Goal: Transaction & Acquisition: Purchase product/service

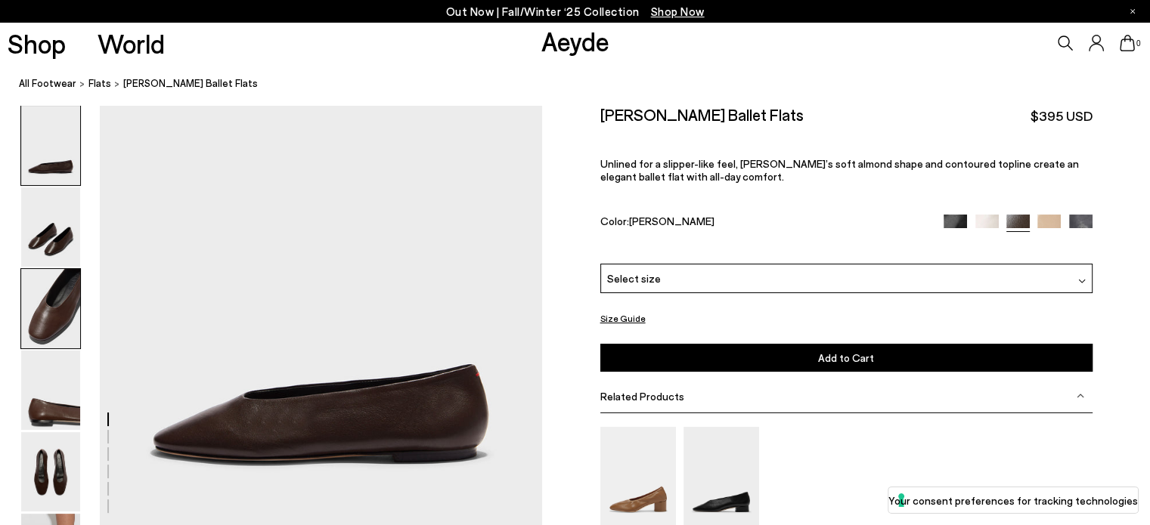
click at [50, 321] on img at bounding box center [50, 308] width 59 height 79
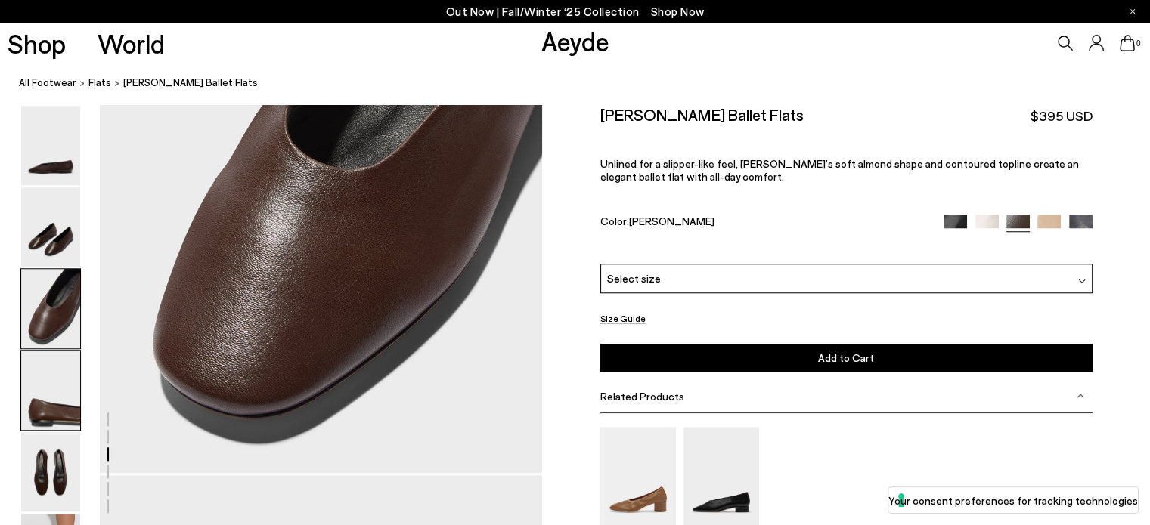
click at [64, 416] on img at bounding box center [50, 390] width 59 height 79
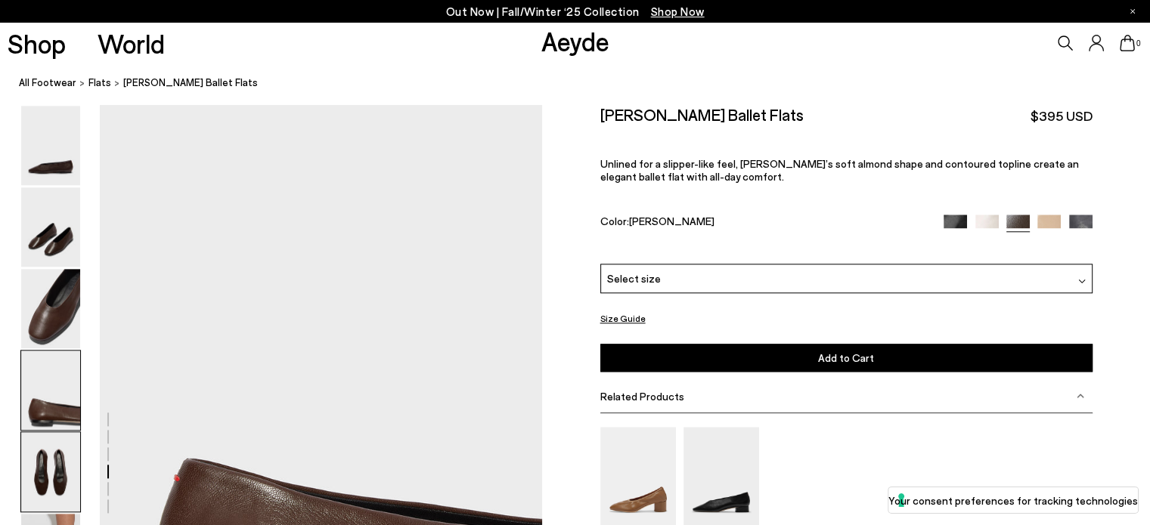
click at [60, 474] on img at bounding box center [50, 471] width 59 height 79
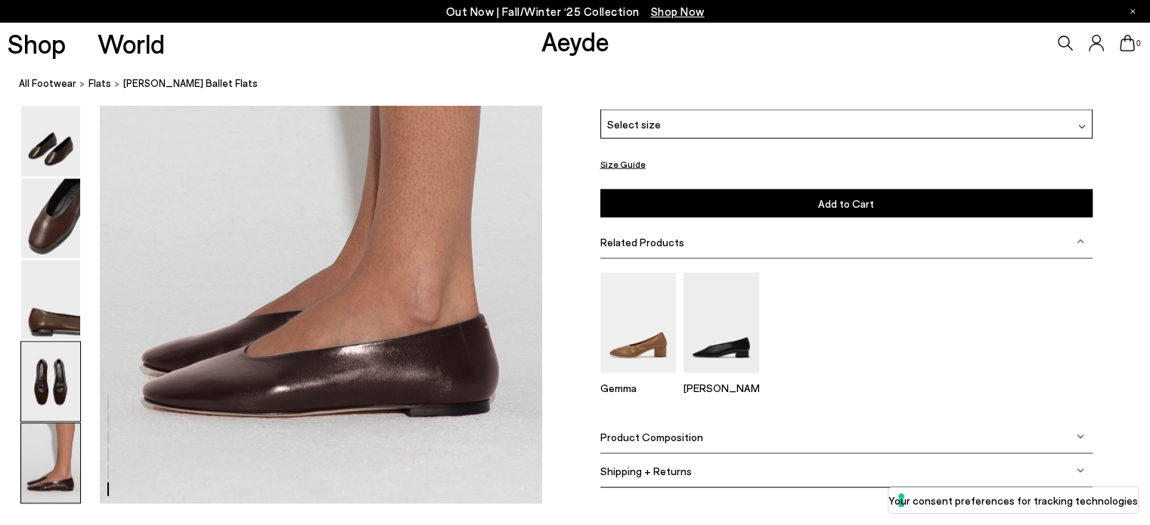
scroll to position [2984, 0]
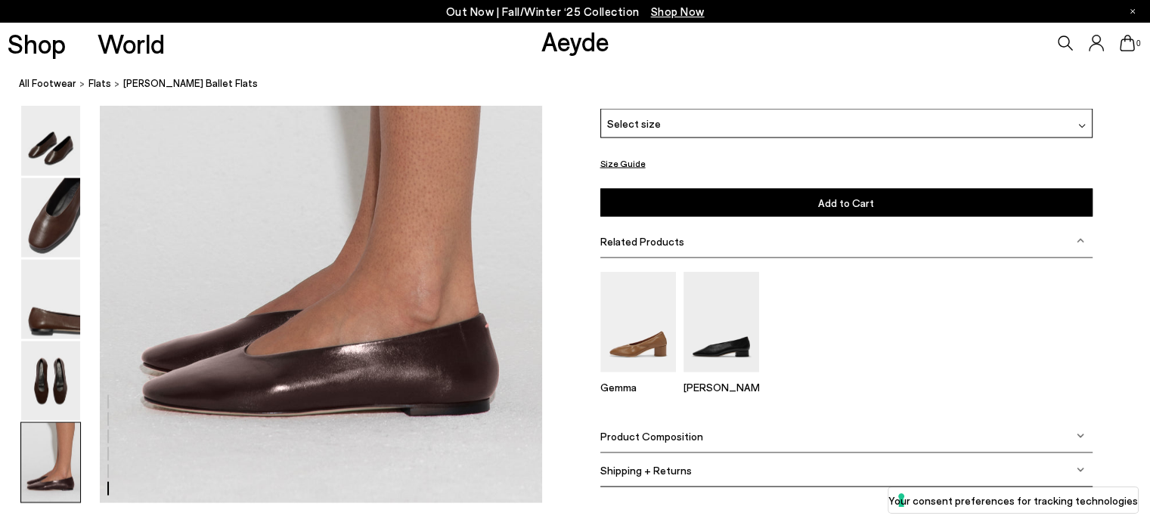
click at [54, 470] on img at bounding box center [50, 462] width 59 height 79
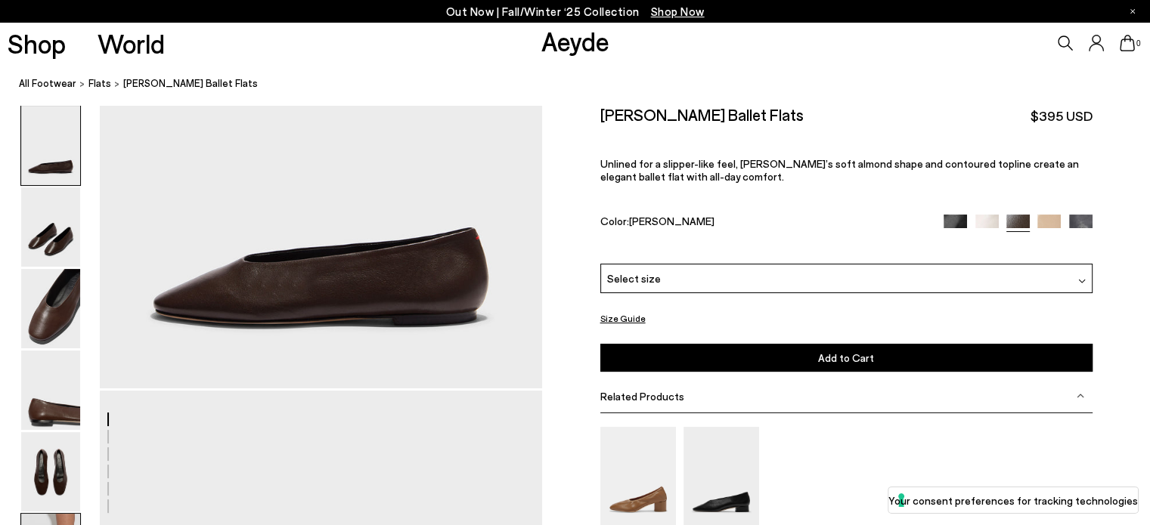
scroll to position [0, 0]
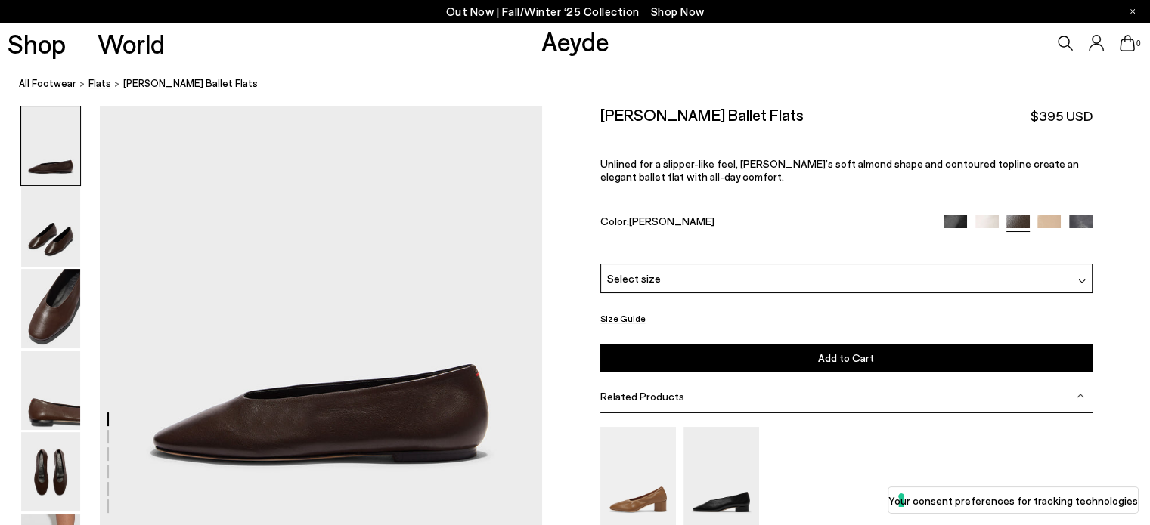
click at [98, 89] on link "flats" at bounding box center [99, 84] width 23 height 16
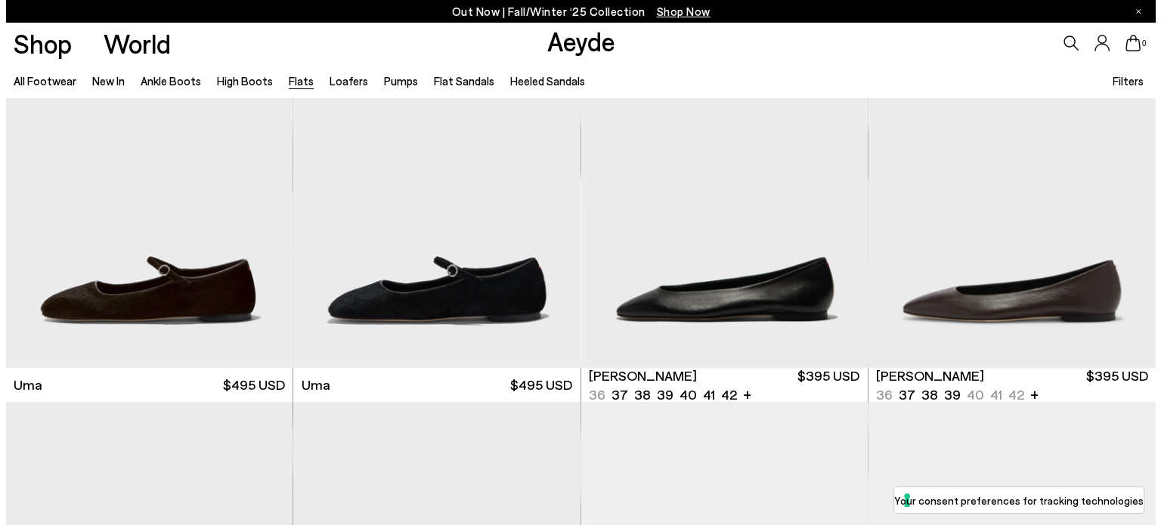
scroll to position [91, 0]
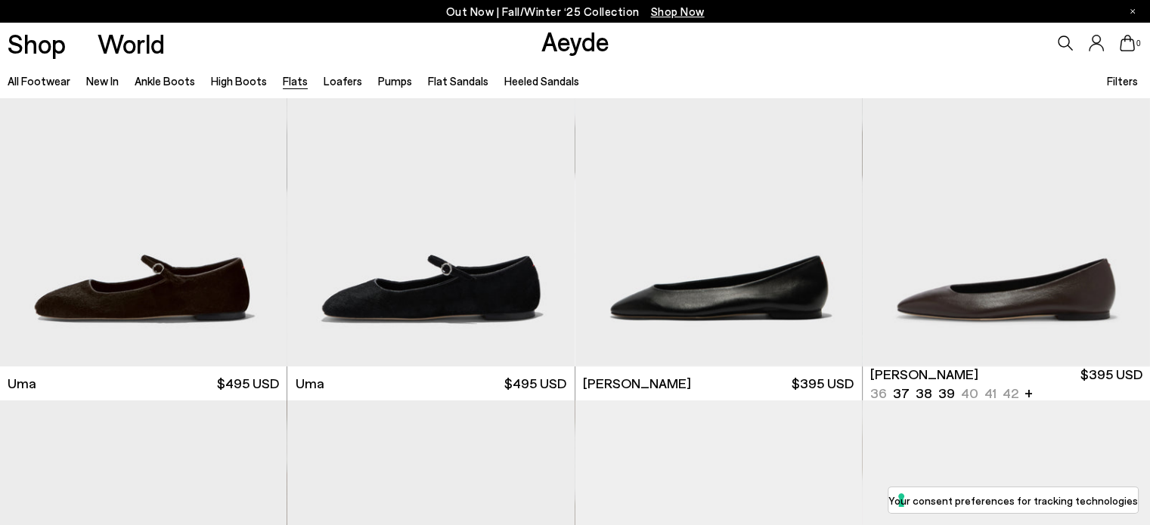
click at [1123, 82] on span "Filters" at bounding box center [1122, 81] width 31 height 14
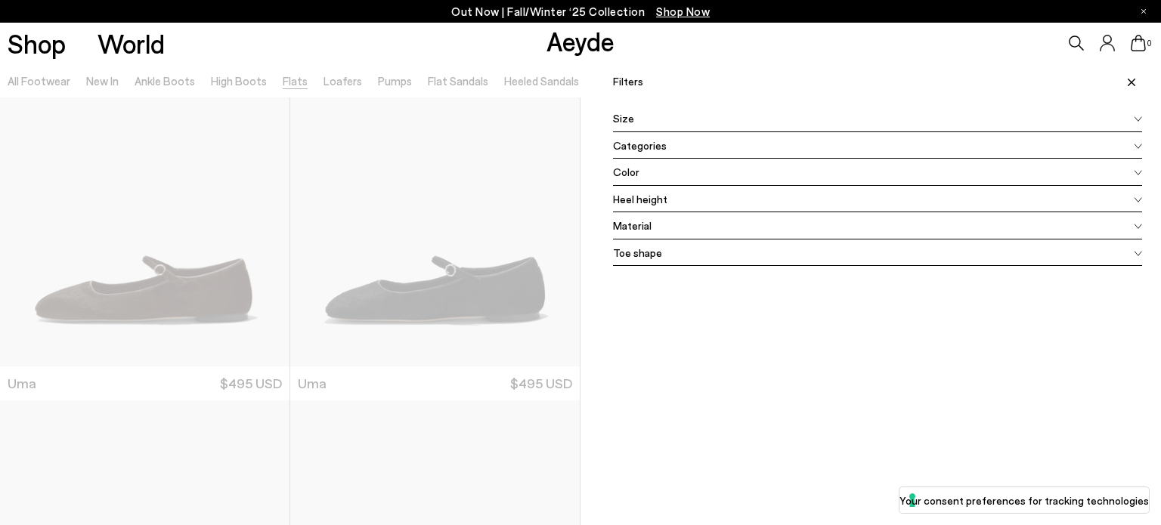
click at [721, 177] on div "Color" at bounding box center [877, 172] width 529 height 27
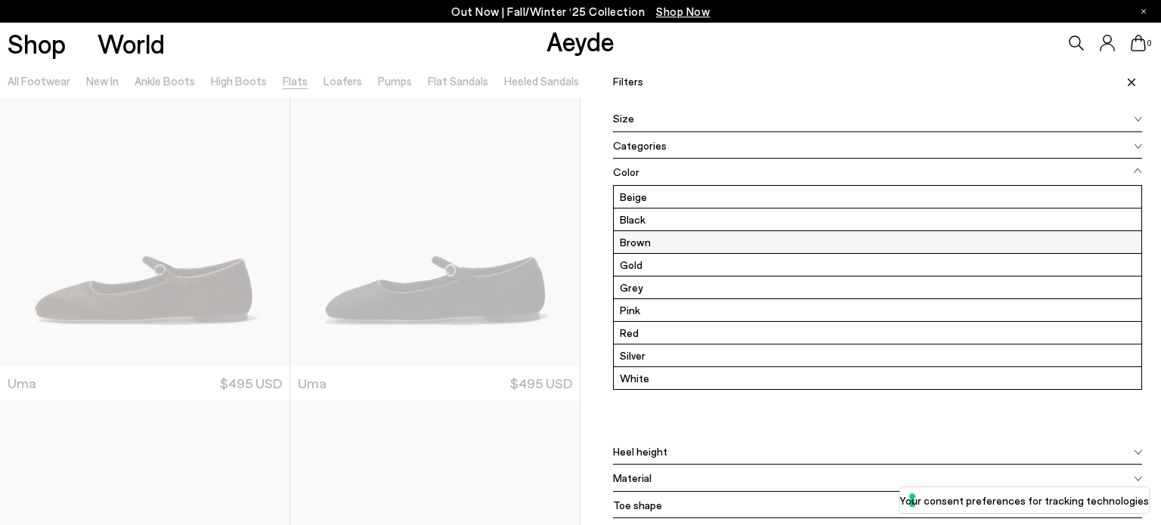
click at [688, 245] on label "Brown" at bounding box center [878, 242] width 528 height 22
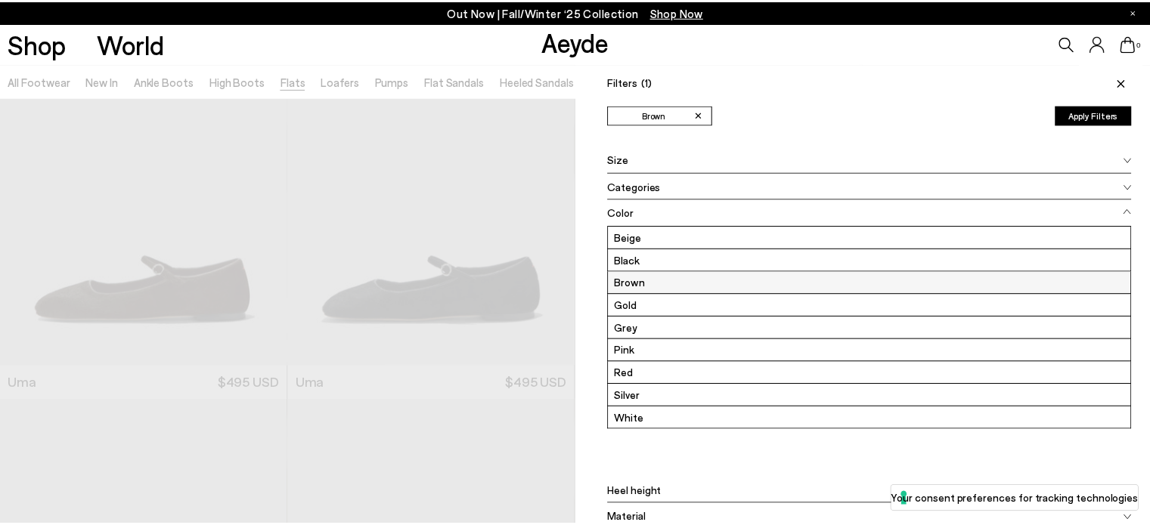
scroll to position [0, 0]
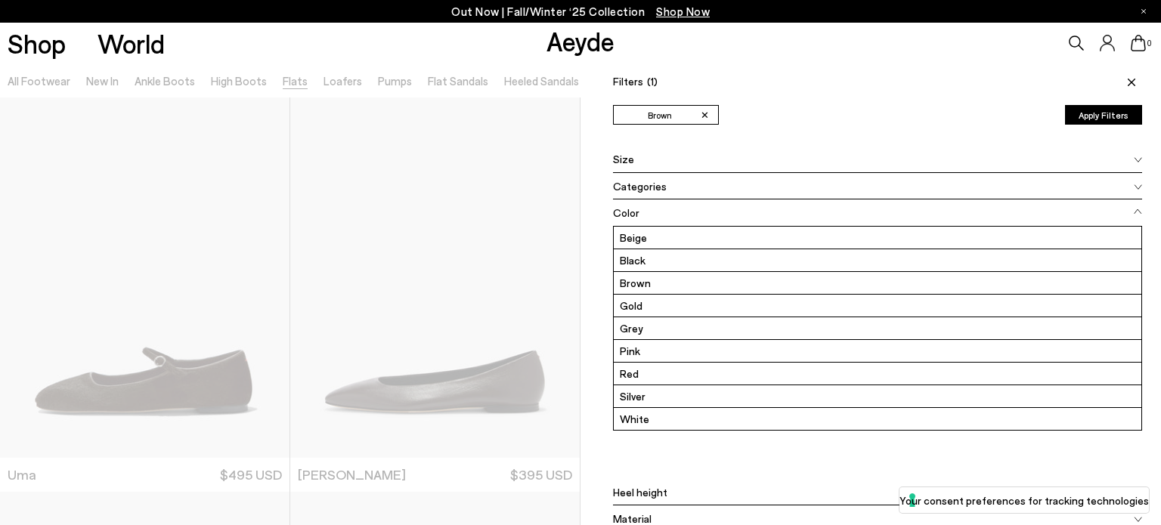
click at [1112, 121] on button "Apply Filters" at bounding box center [1103, 115] width 77 height 20
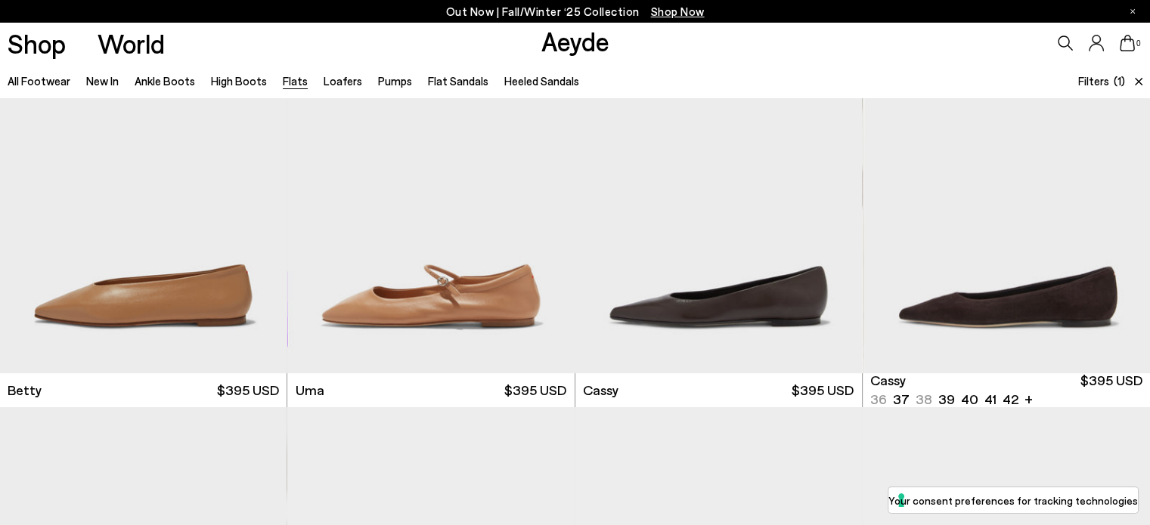
scroll to position [488, 0]
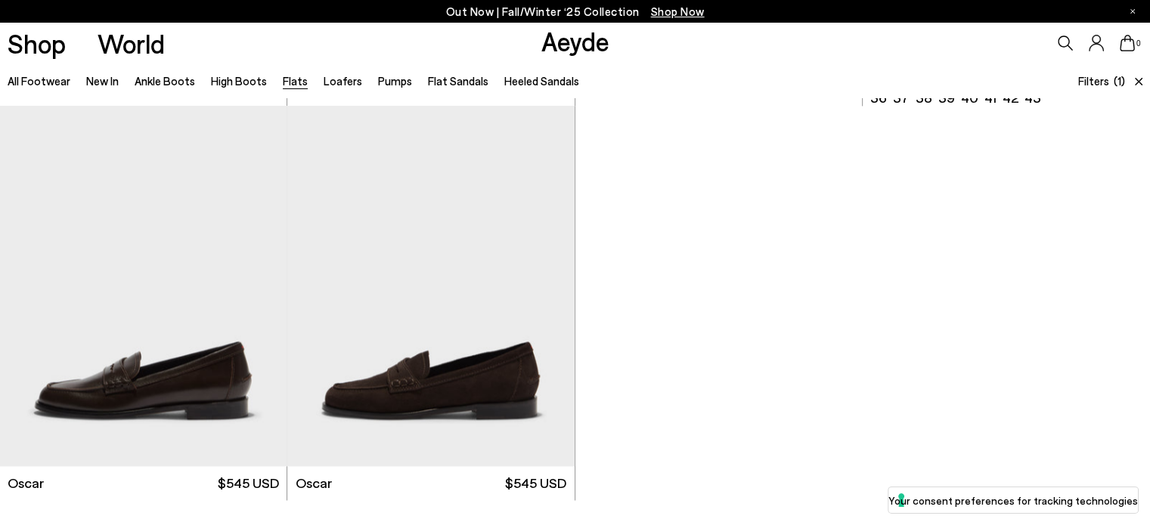
scroll to position [2360, 0]
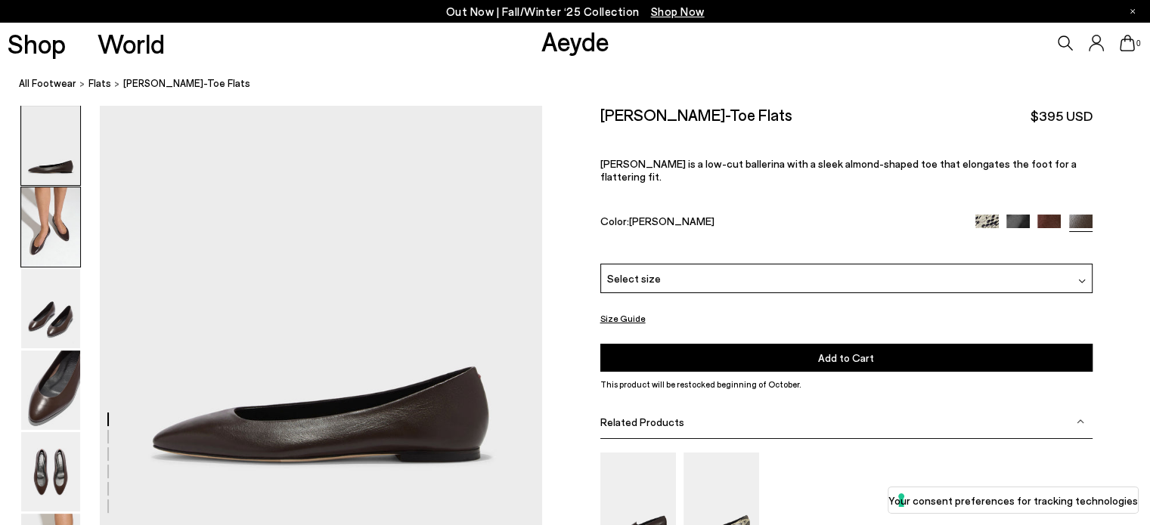
click at [47, 230] on img at bounding box center [50, 226] width 59 height 79
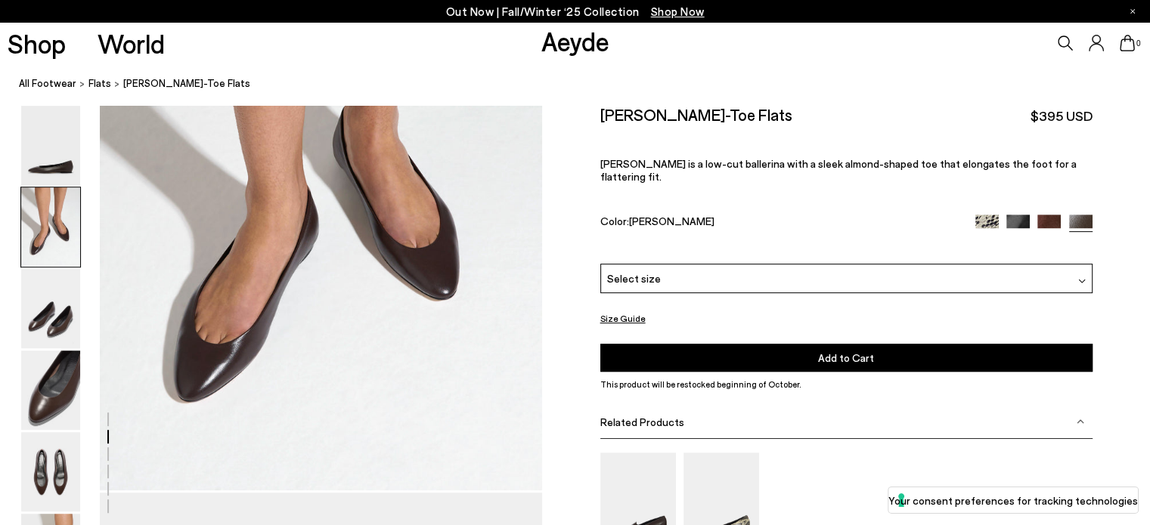
scroll to position [629, 0]
click at [69, 302] on img at bounding box center [50, 308] width 59 height 79
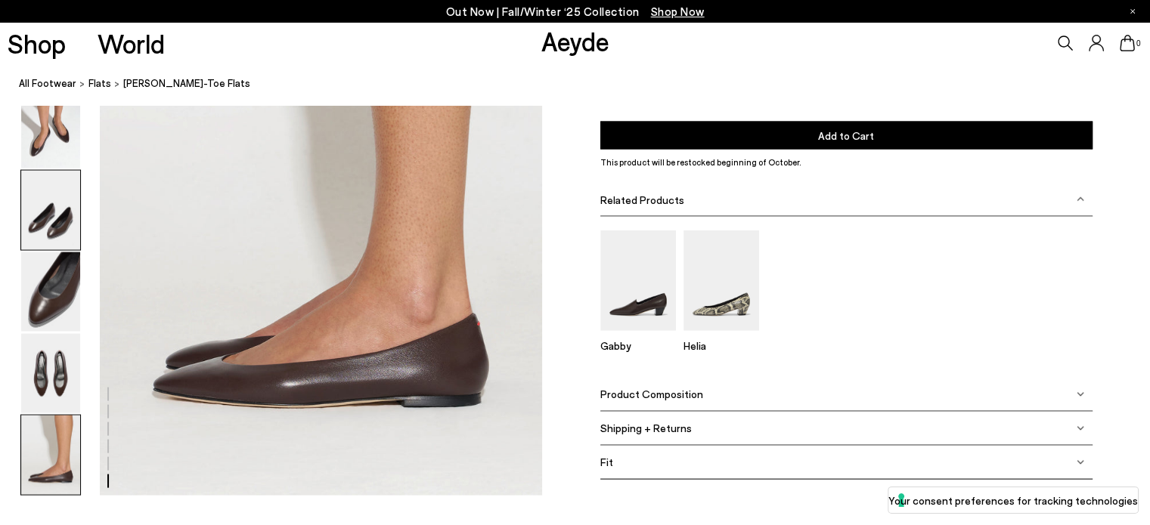
scroll to position [3007, 0]
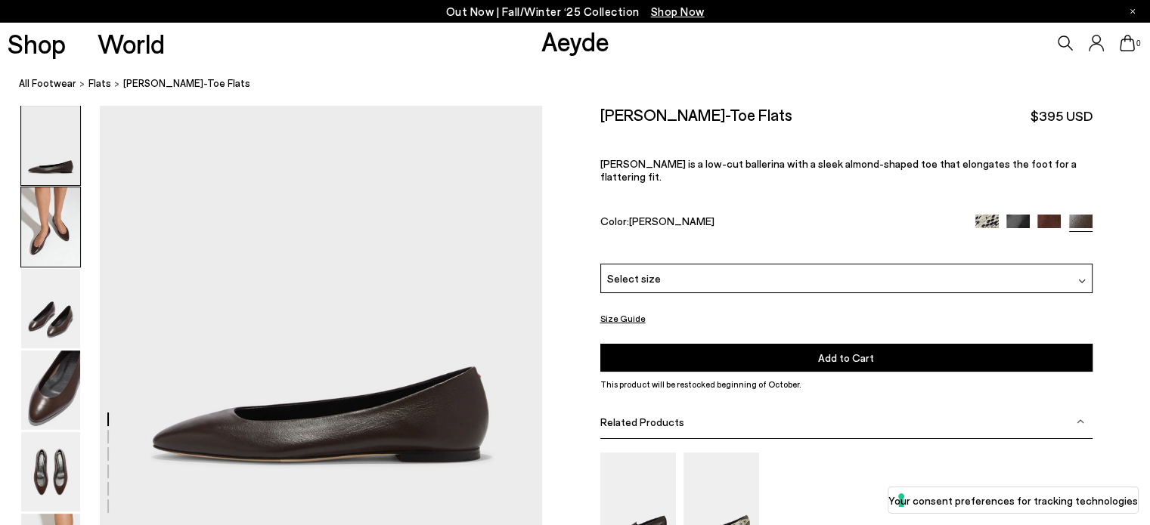
click at [60, 242] on img at bounding box center [50, 226] width 59 height 79
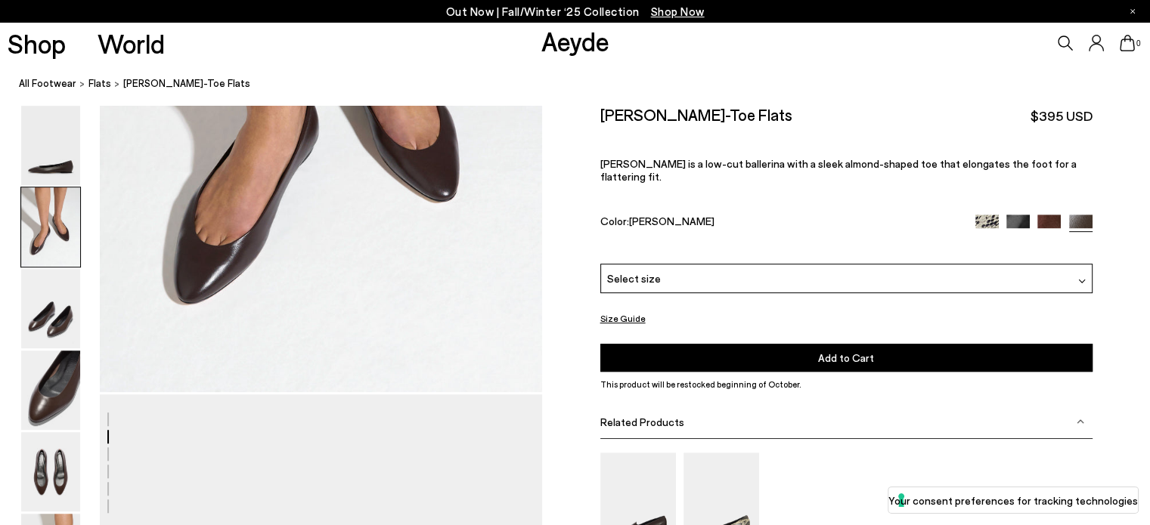
scroll to position [734, 0]
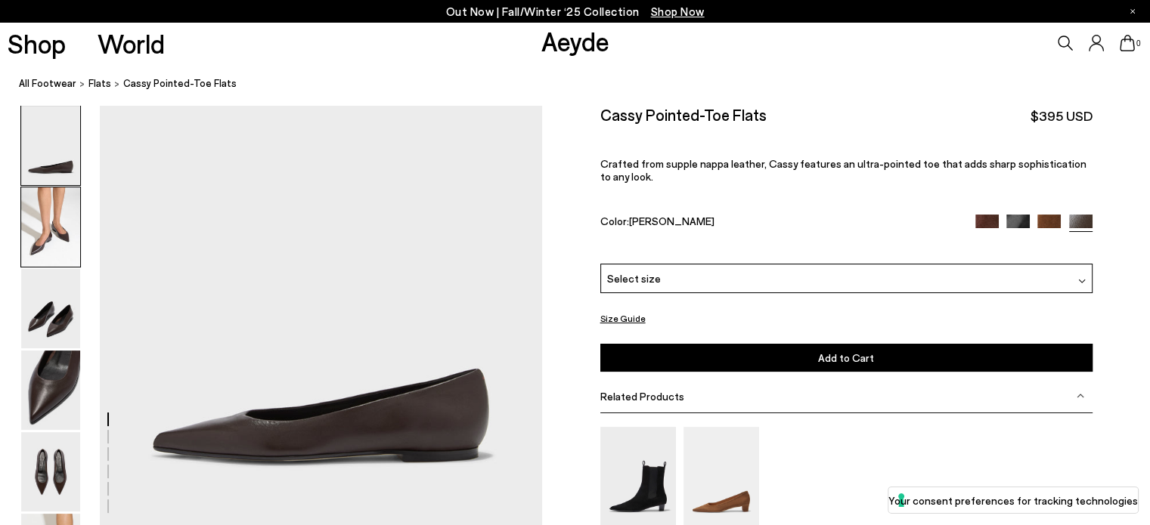
click at [43, 227] on img at bounding box center [50, 226] width 59 height 79
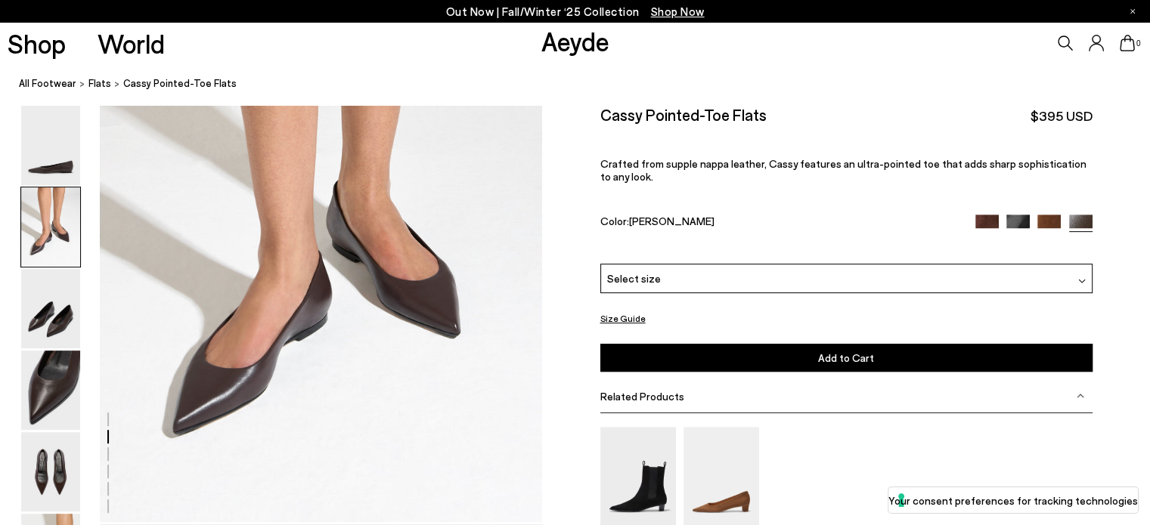
scroll to position [601, 0]
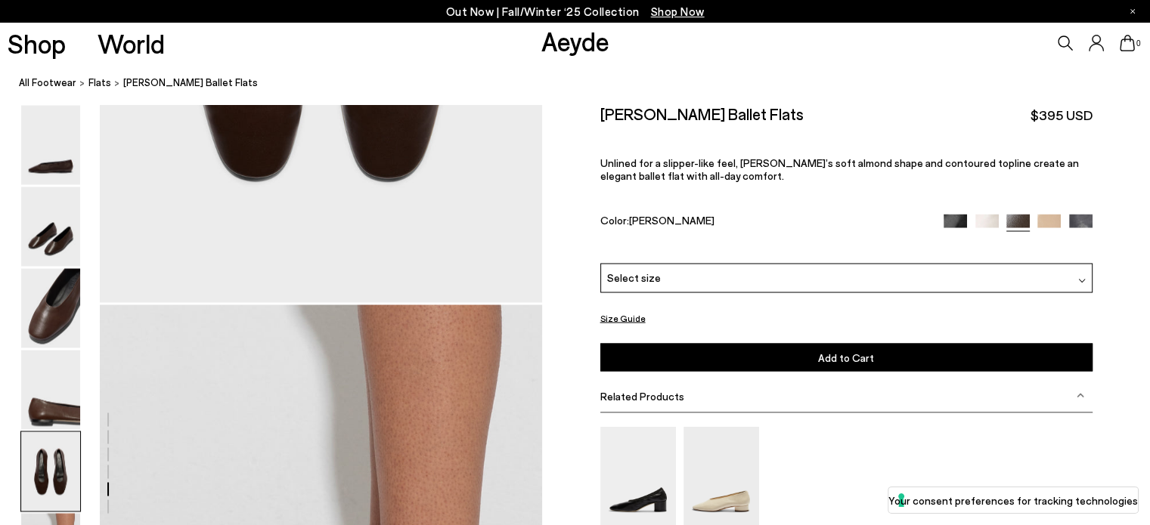
scroll to position [2589, 0]
